Goal: Find specific page/section

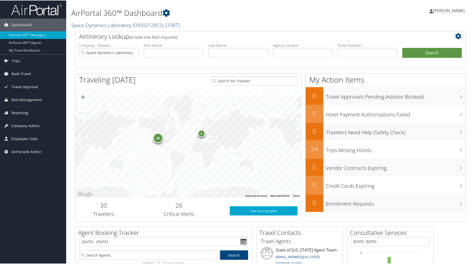
click at [180, 23] on span ", [ 1087 ]" at bounding box center [171, 24] width 17 height 7
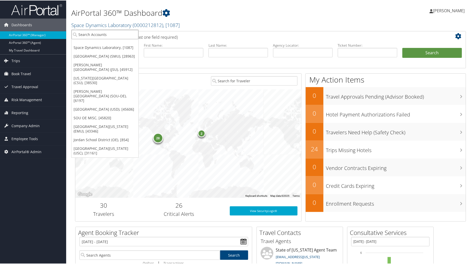
click at [109, 36] on input "search" at bounding box center [105, 33] width 67 height 9
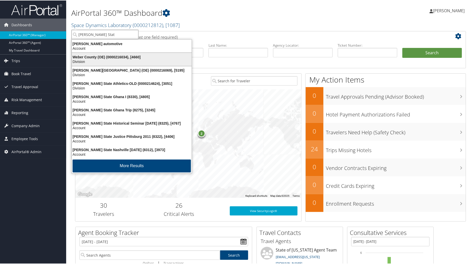
type input "[PERSON_NAME] State"
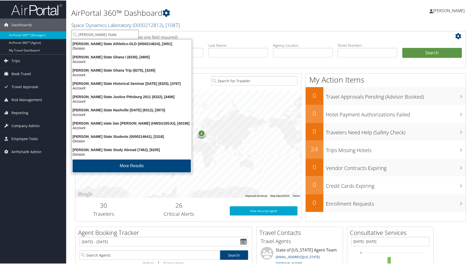
click at [110, 33] on input "[PERSON_NAME] State" at bounding box center [105, 33] width 67 height 9
type input "[PERSON_NAME] State"
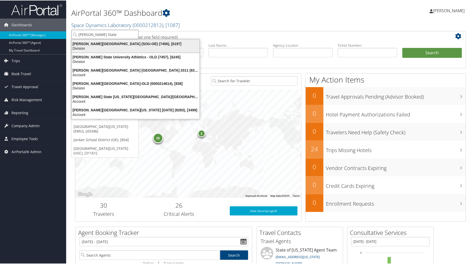
click at [110, 50] on div "Division" at bounding box center [136, 48] width 134 height 5
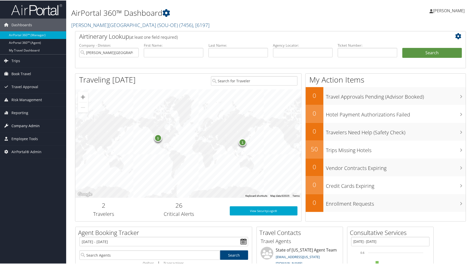
click at [32, 128] on span "Company Admin" at bounding box center [25, 125] width 28 height 13
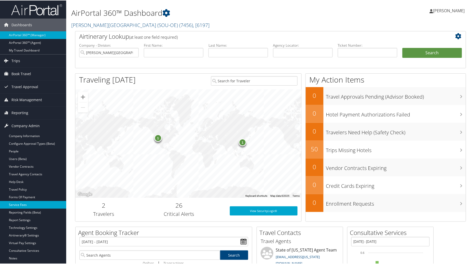
click at [25, 206] on link "Service Fees" at bounding box center [33, 204] width 66 height 8
